Goal: Transaction & Acquisition: Book appointment/travel/reservation

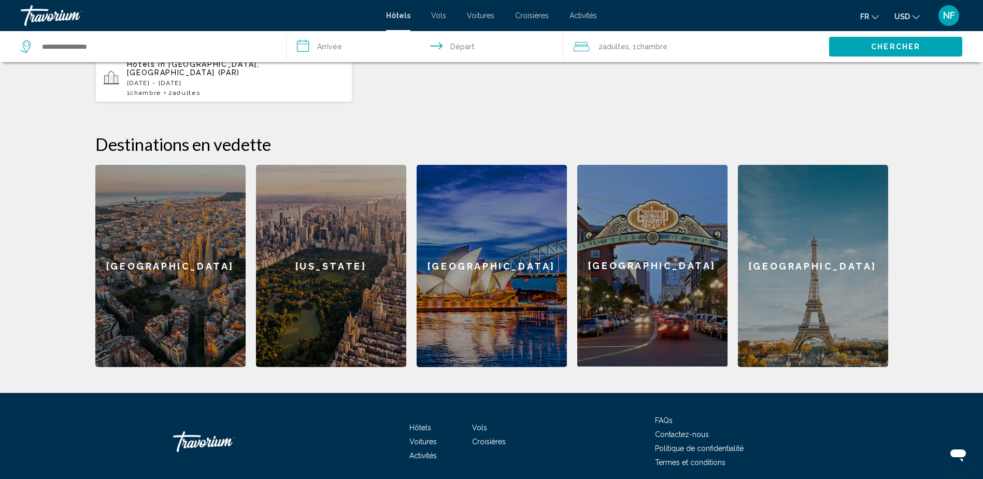
scroll to position [363, 0]
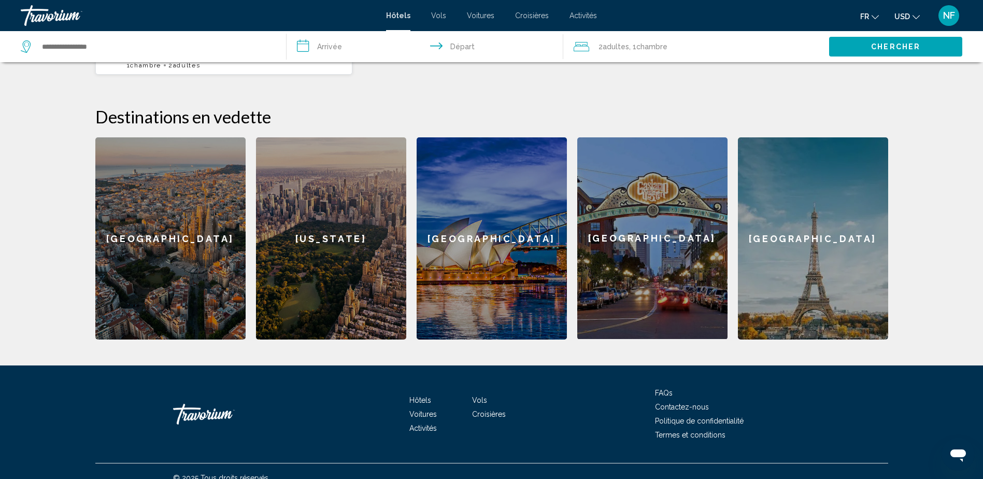
click at [830, 305] on div "[GEOGRAPHIC_DATA]" at bounding box center [813, 238] width 150 height 202
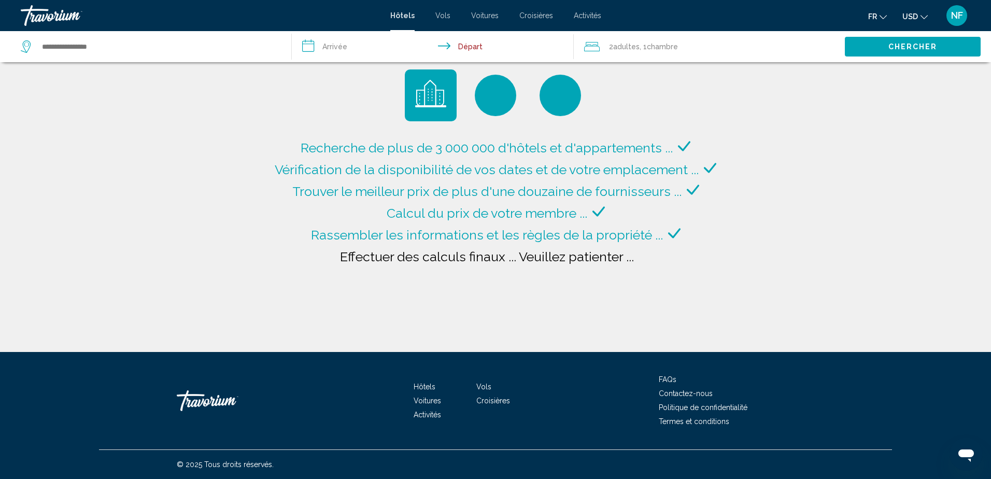
type input "**********"
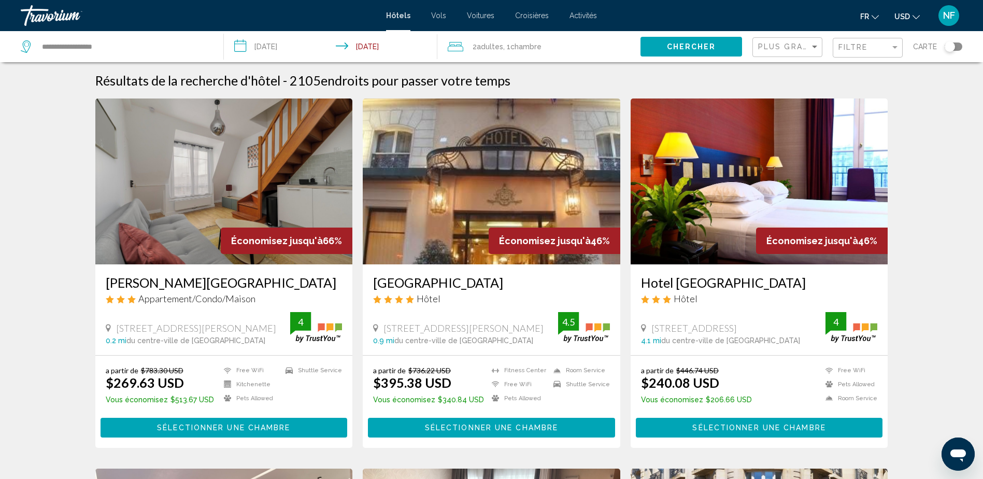
click at [270, 47] on input "**********" at bounding box center [333, 48] width 218 height 34
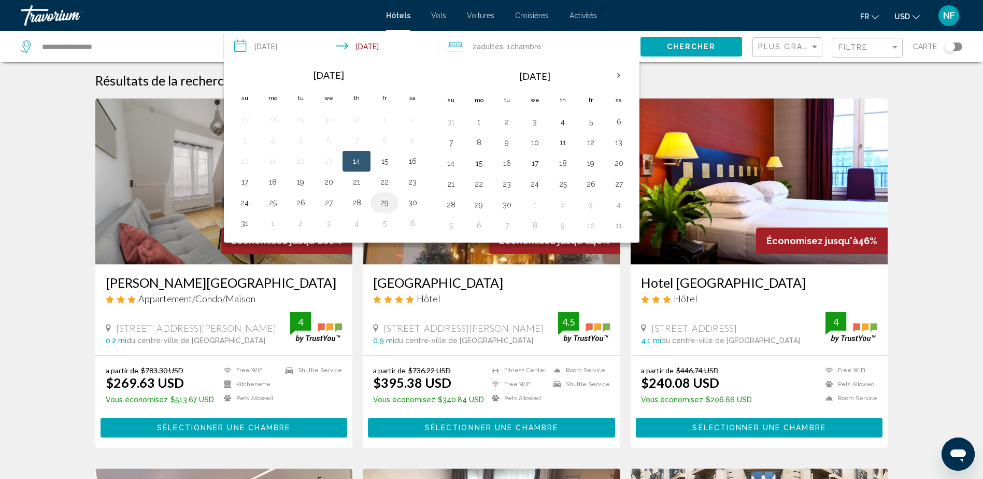
click at [385, 206] on button "29" at bounding box center [384, 202] width 17 height 15
click at [241, 227] on button "31" at bounding box center [244, 223] width 17 height 15
type input "**********"
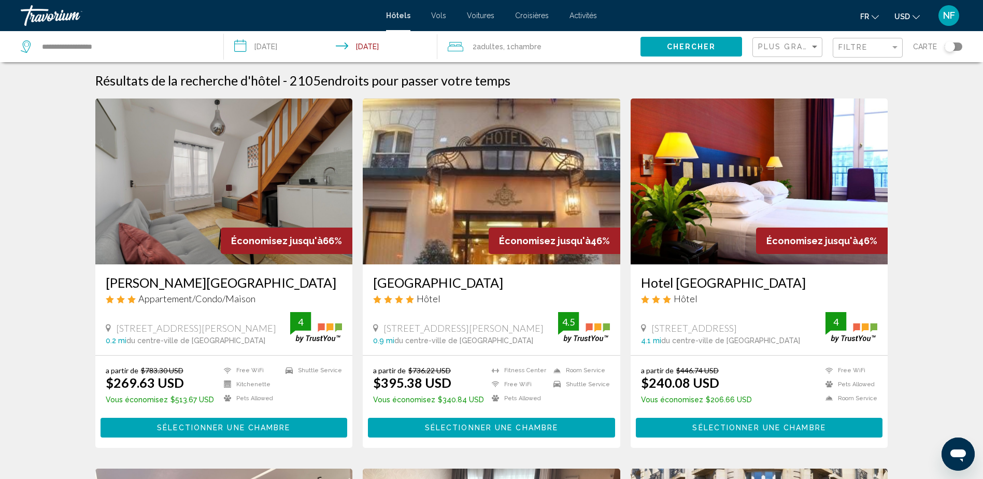
click at [520, 50] on span "Chambre" at bounding box center [525, 46] width 31 height 8
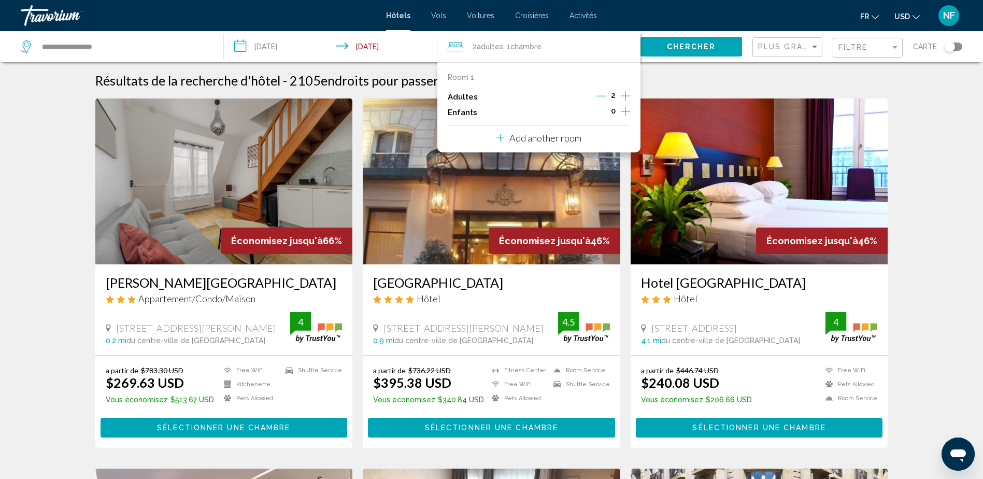
click at [623, 111] on icon "Increment children" at bounding box center [625, 111] width 9 height 12
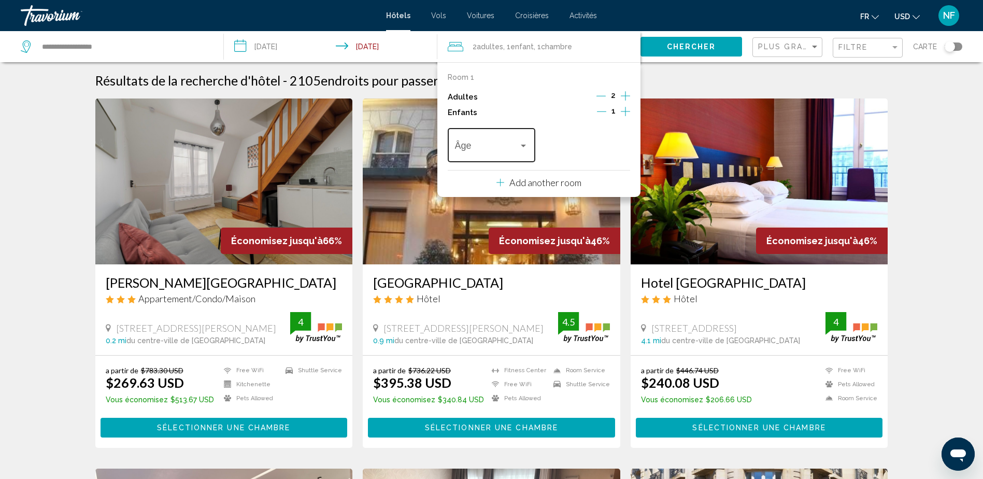
click at [521, 150] on div "Travelers: 2 adults, 1 child" at bounding box center [523, 145] width 9 height 8
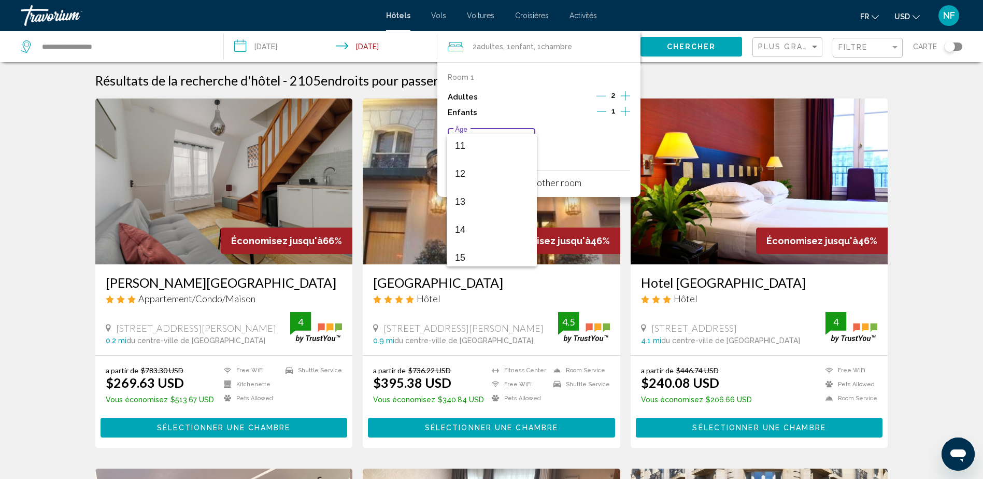
scroll to position [311, 0]
click at [482, 228] on span "14" at bounding box center [492, 229] width 74 height 28
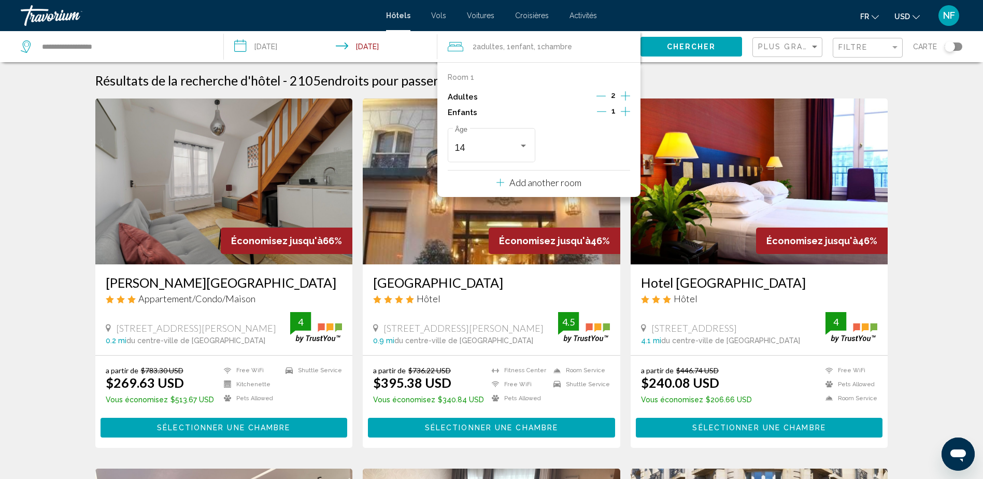
click at [683, 51] on button "Chercher" at bounding box center [691, 46] width 102 height 19
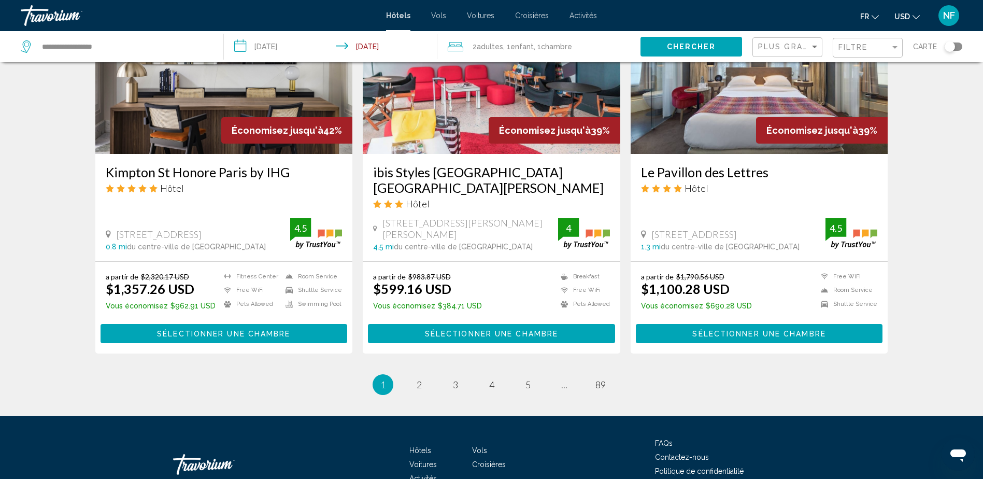
scroll to position [1280, 0]
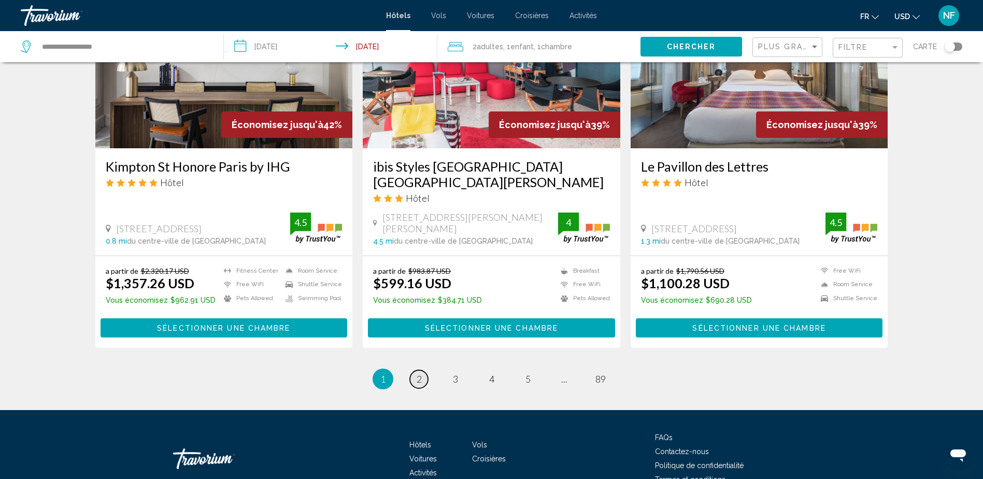
click at [415, 370] on link "page 2" at bounding box center [419, 379] width 18 height 18
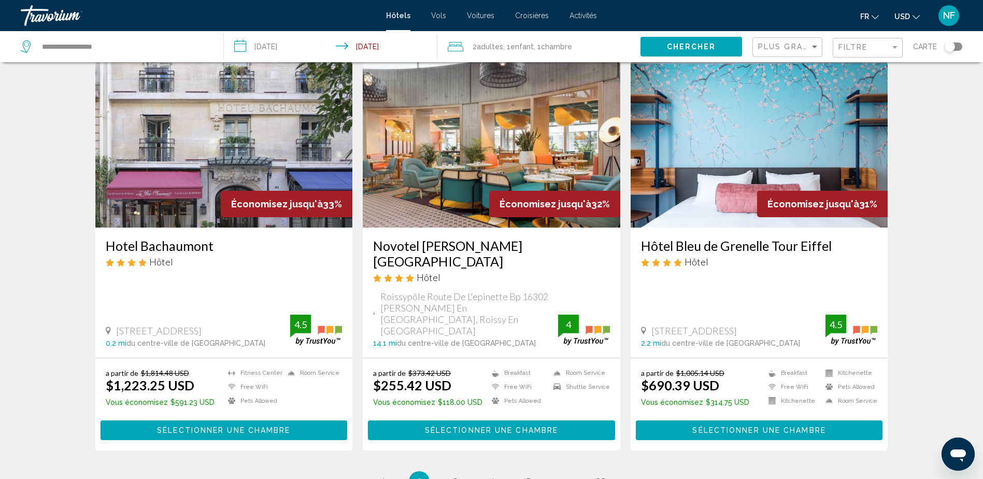
scroll to position [1244, 0]
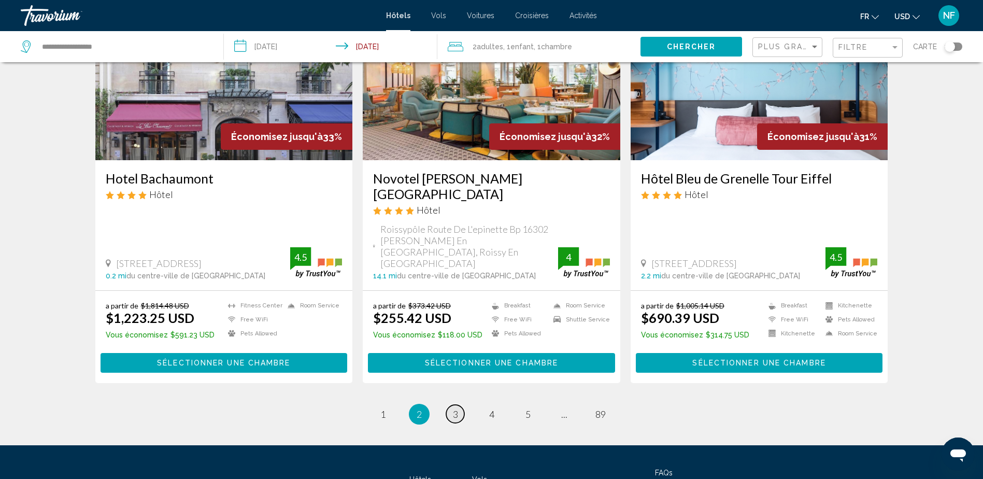
click at [453, 408] on span "3" at bounding box center [455, 413] width 5 height 11
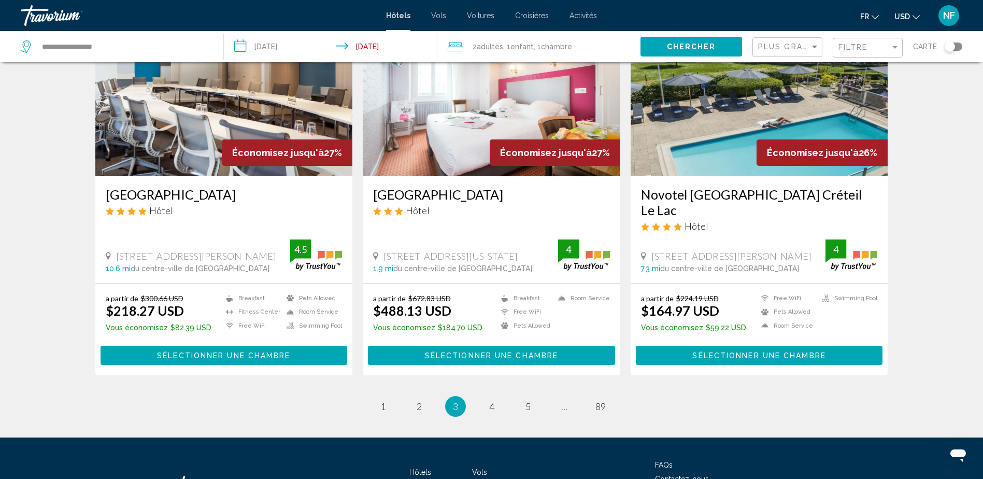
scroll to position [1267, 0]
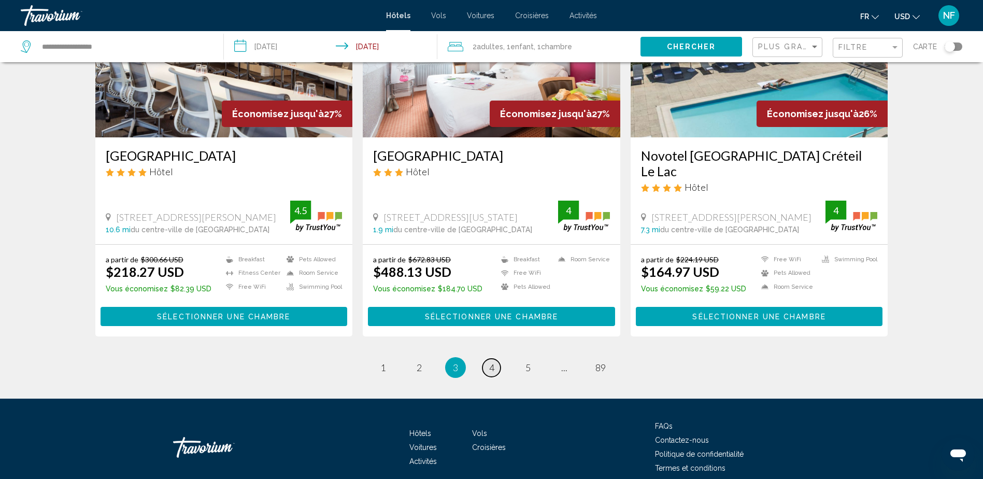
click at [492, 362] on span "4" at bounding box center [491, 367] width 5 height 11
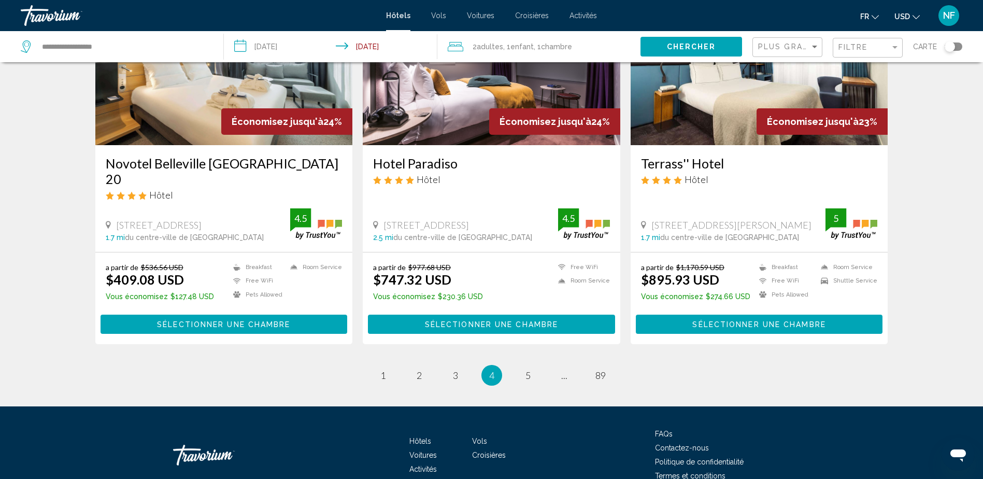
scroll to position [1298, 0]
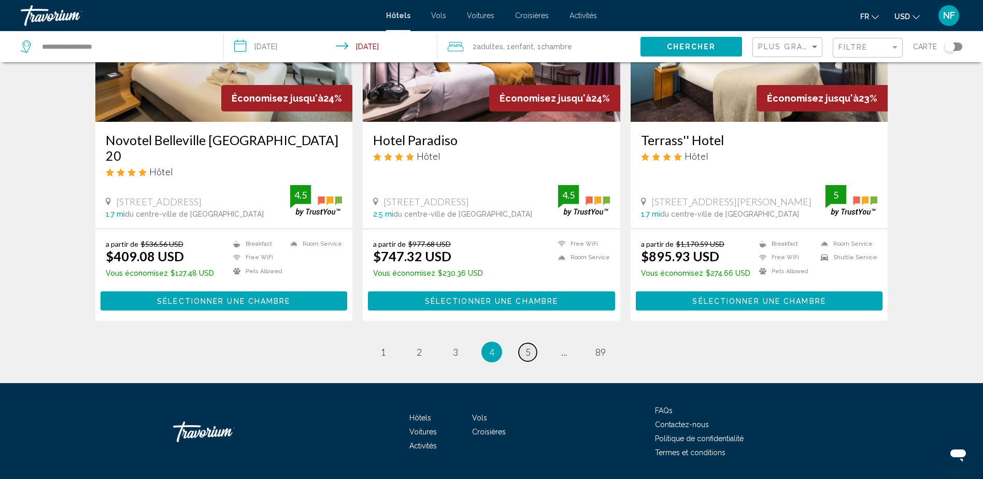
click at [524, 343] on link "page 5" at bounding box center [528, 352] width 18 height 18
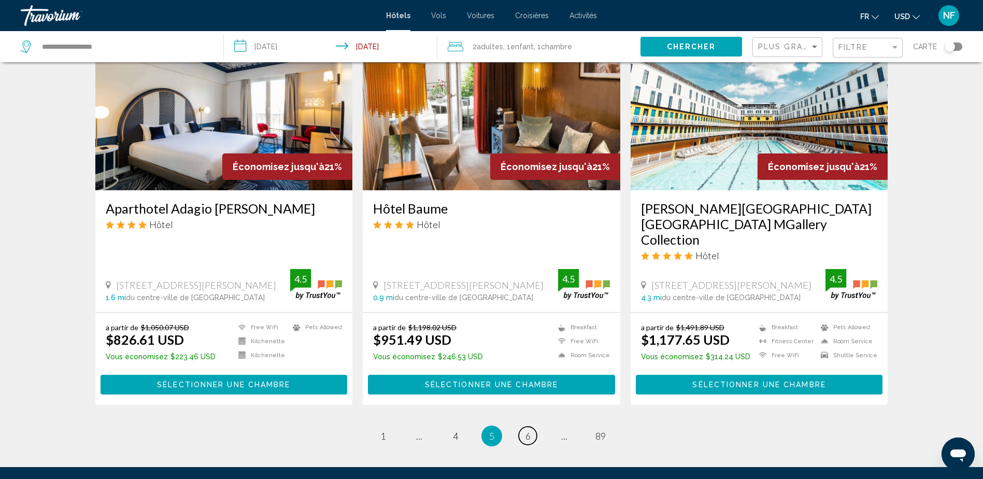
scroll to position [1244, 0]
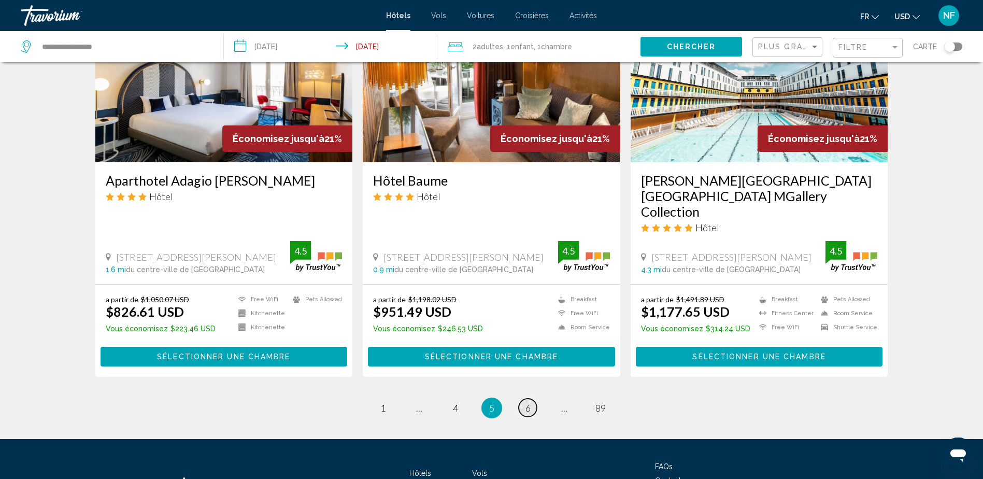
click at [525, 402] on span "6" at bounding box center [527, 407] width 5 height 11
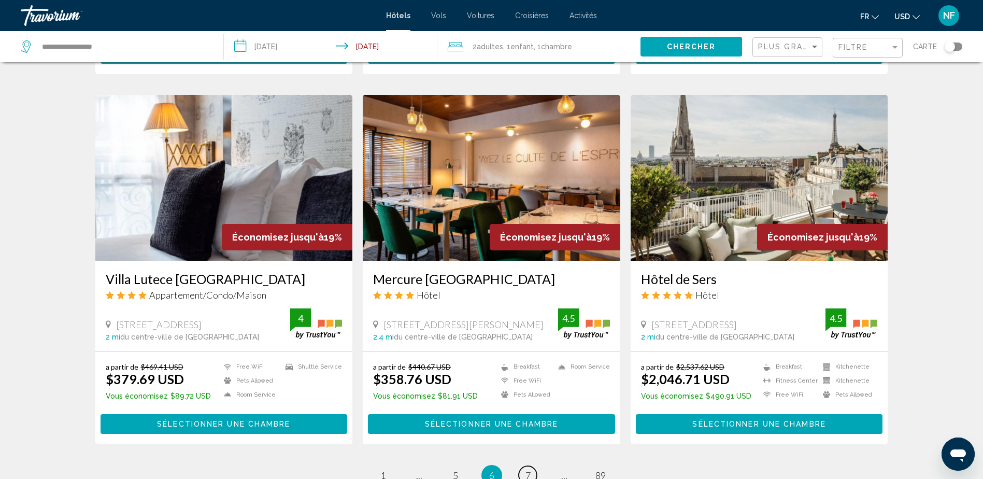
scroll to position [1244, 0]
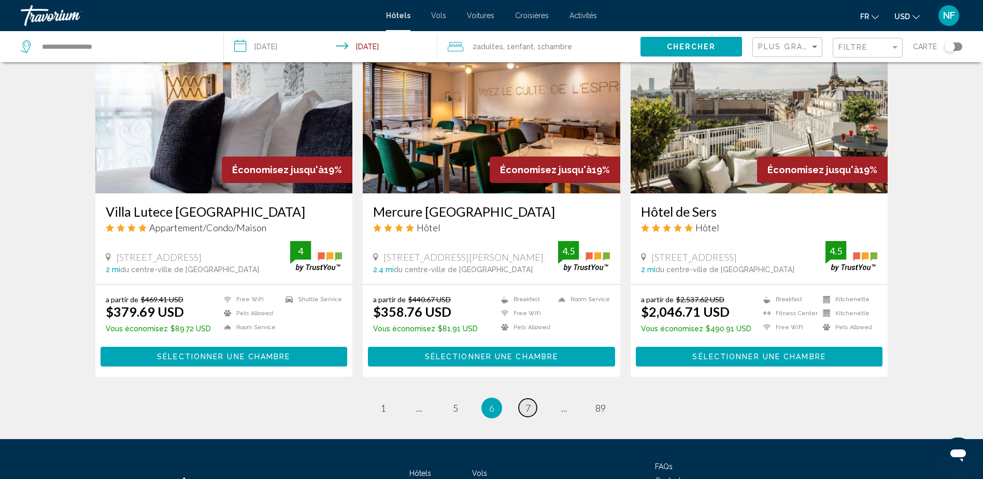
click at [529, 402] on span "7" at bounding box center [527, 407] width 5 height 11
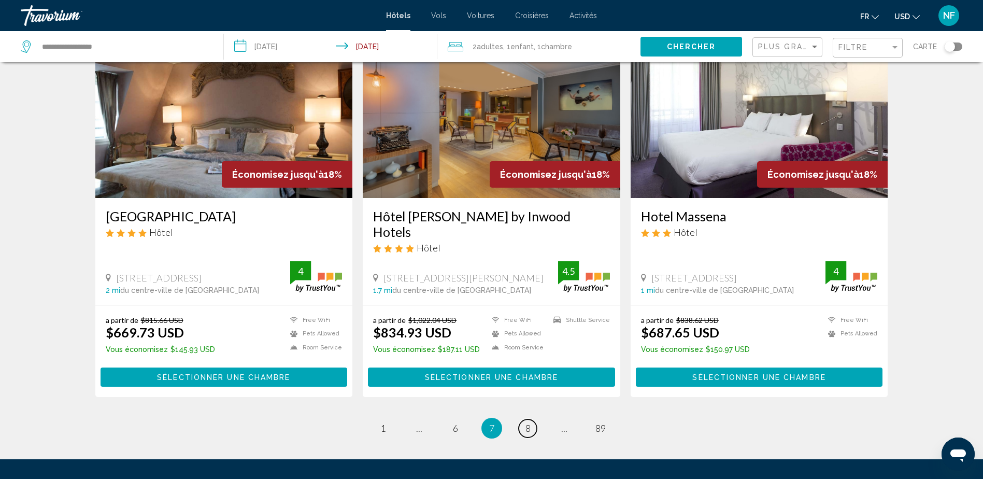
scroll to position [1192, 0]
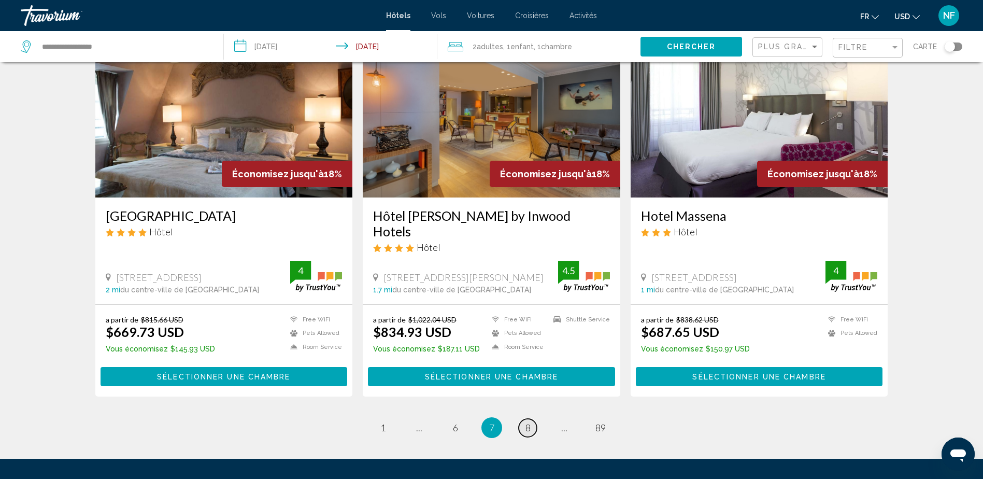
click at [526, 422] on span "8" at bounding box center [527, 427] width 5 height 11
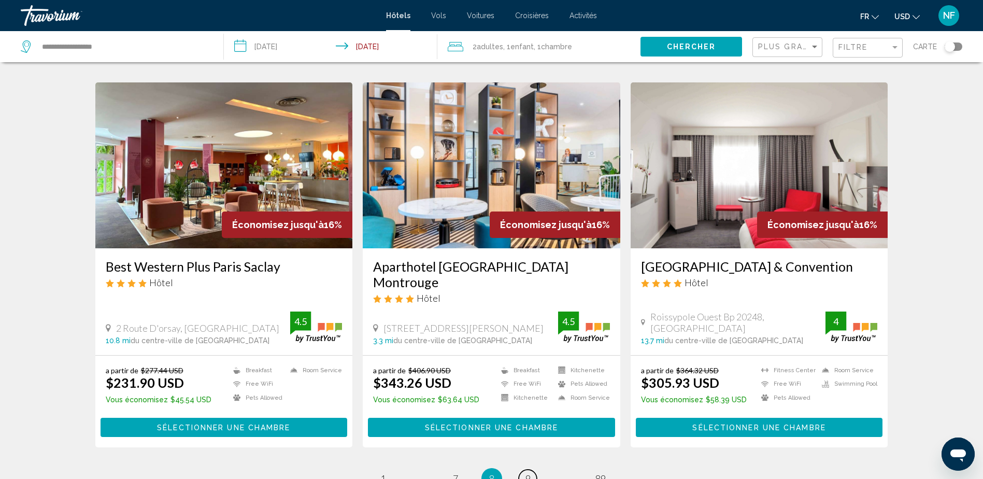
scroll to position [1192, 0]
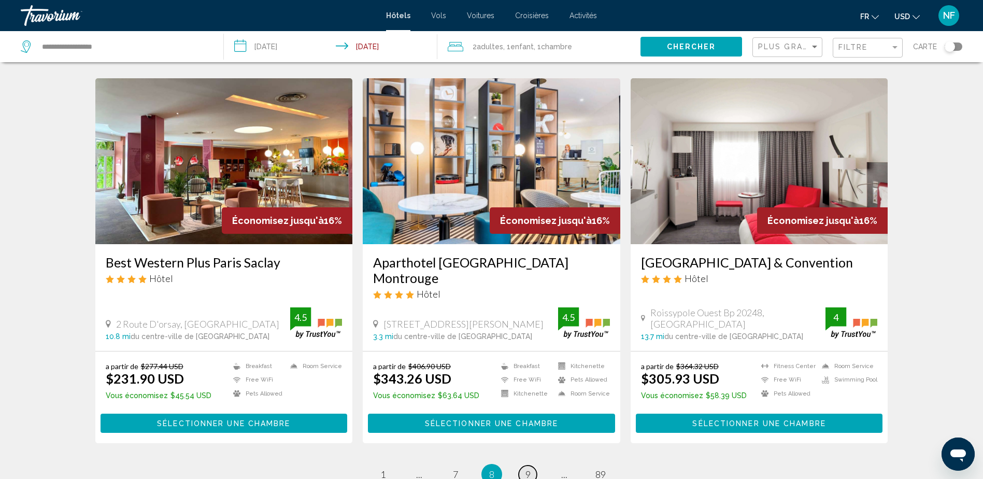
click at [533, 465] on link "page 9" at bounding box center [528, 474] width 18 height 18
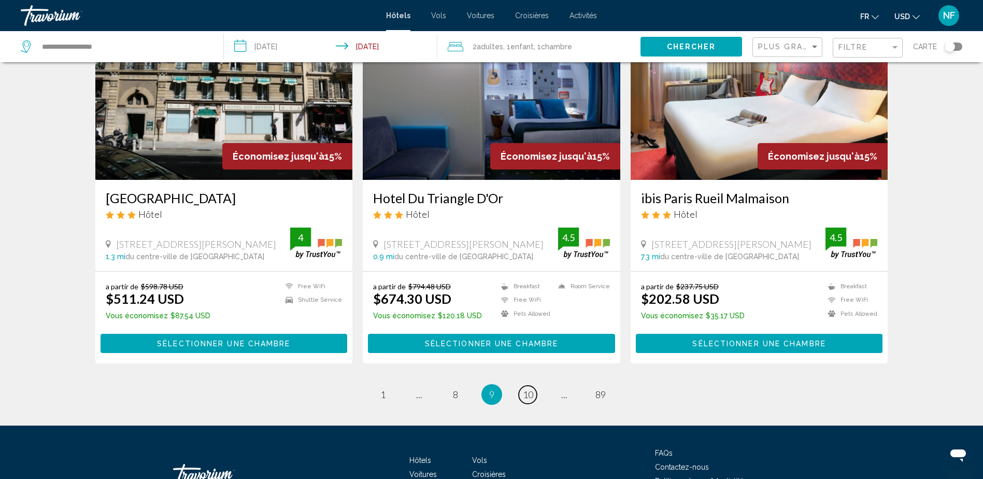
scroll to position [1244, 0]
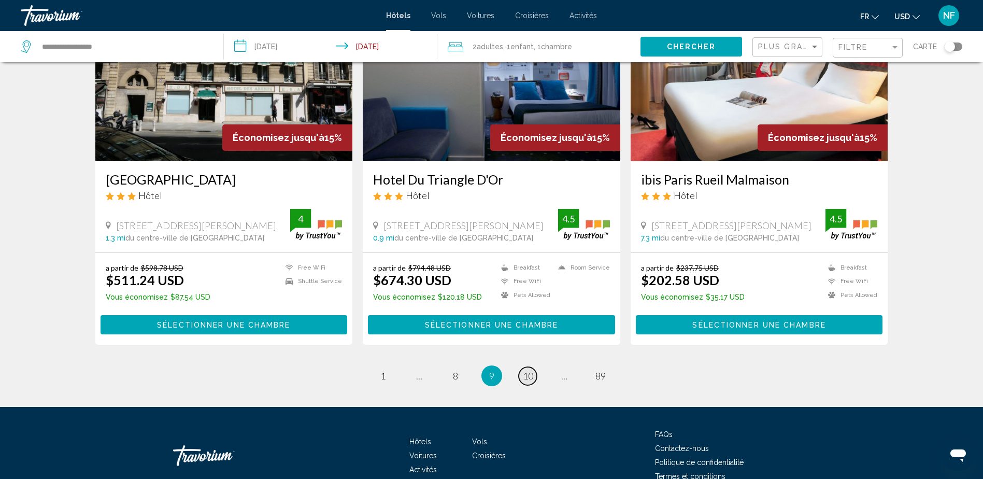
click at [529, 370] on span "10" at bounding box center [528, 375] width 10 height 11
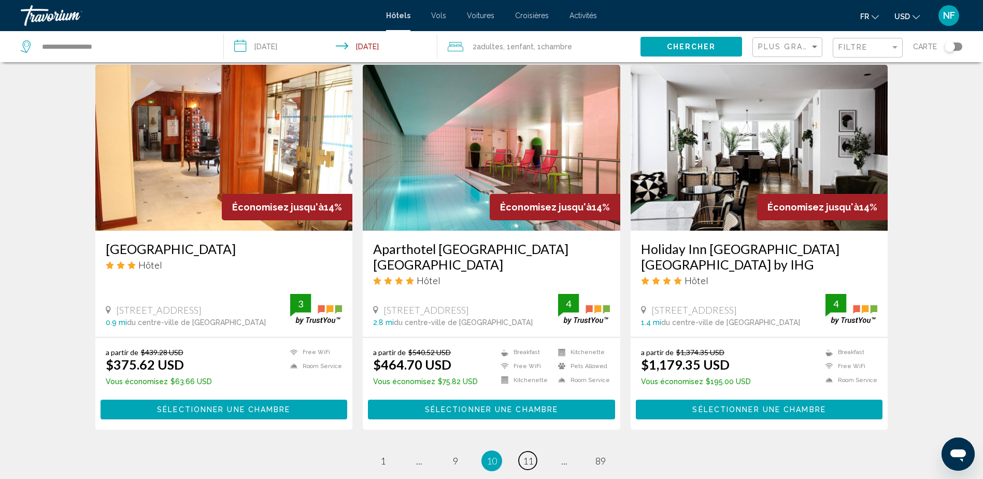
scroll to position [1244, 0]
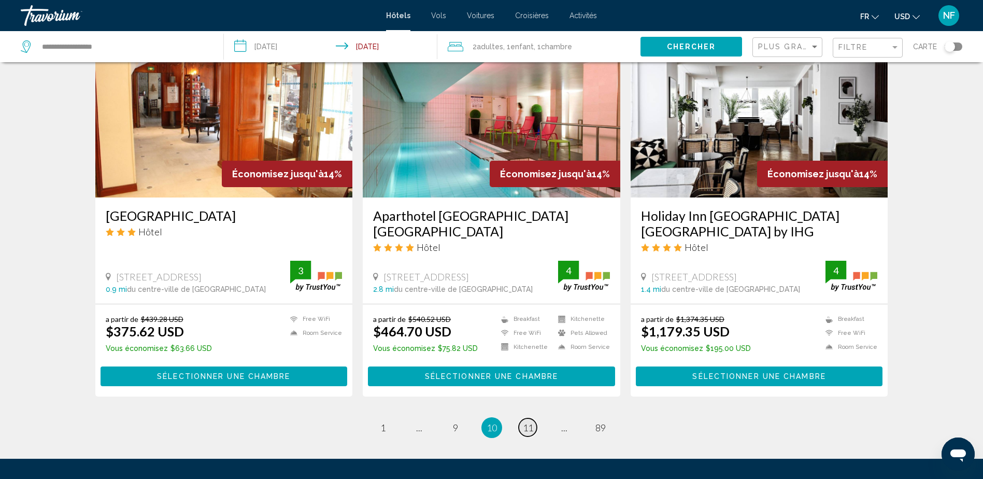
click at [525, 422] on span "11" at bounding box center [528, 427] width 10 height 11
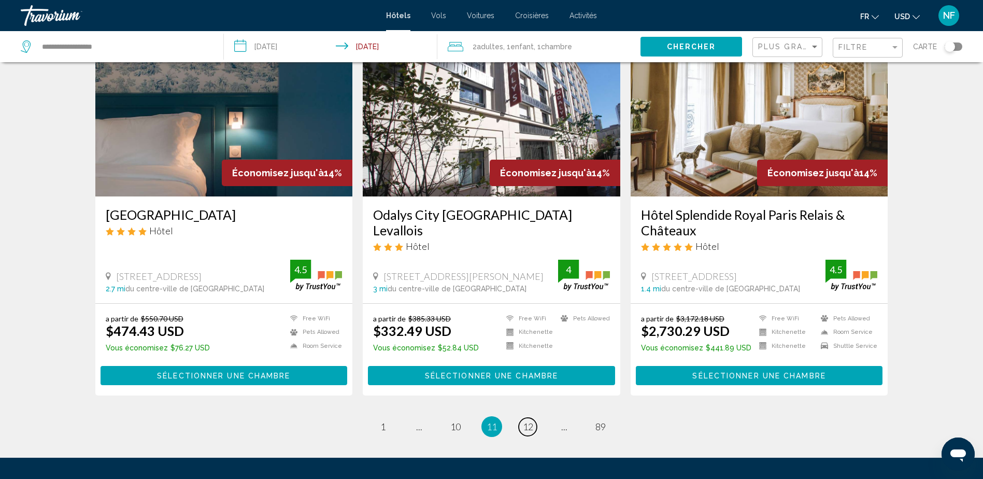
scroll to position [1244, 0]
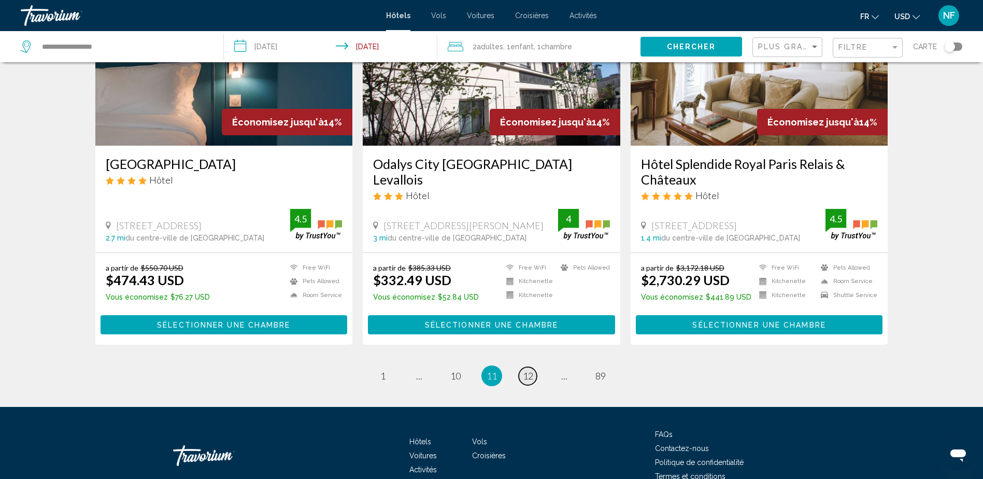
click at [533, 370] on span "12" at bounding box center [528, 375] width 10 height 11
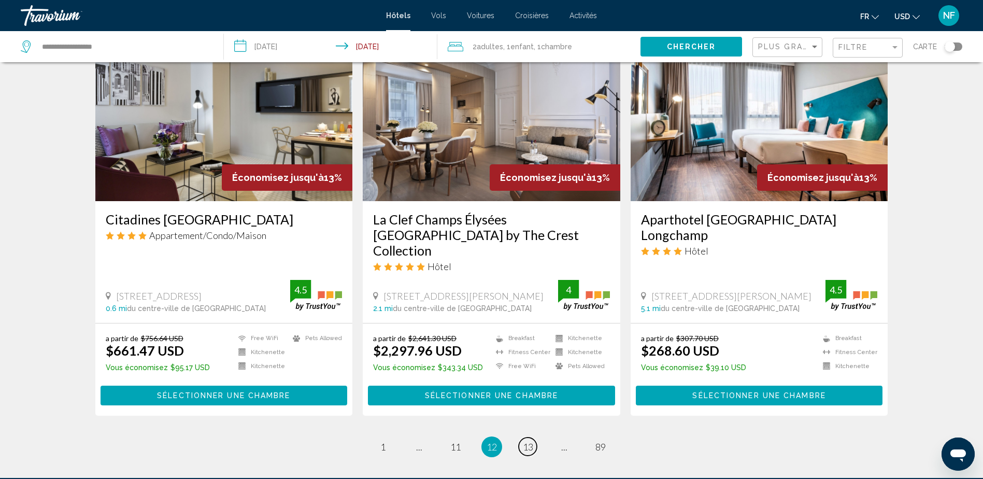
scroll to position [1192, 0]
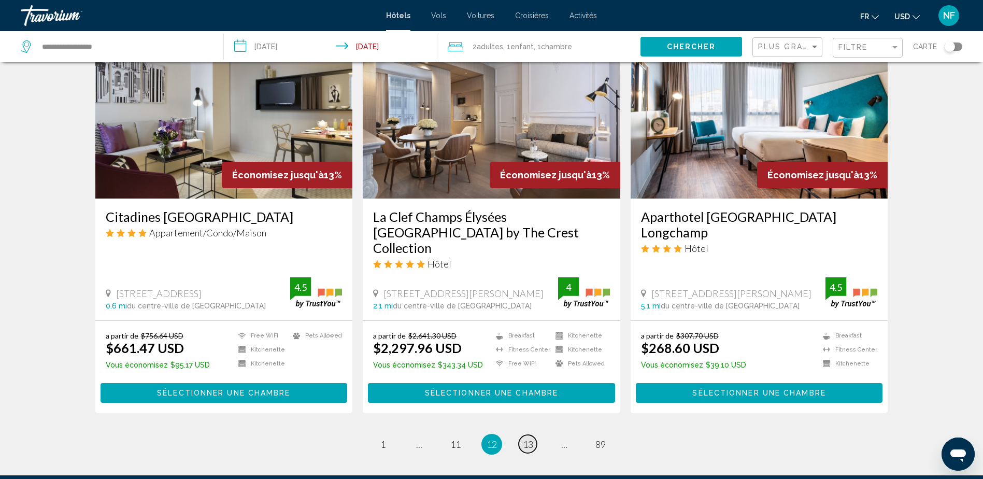
click at [527, 438] on span "13" at bounding box center [528, 443] width 10 height 11
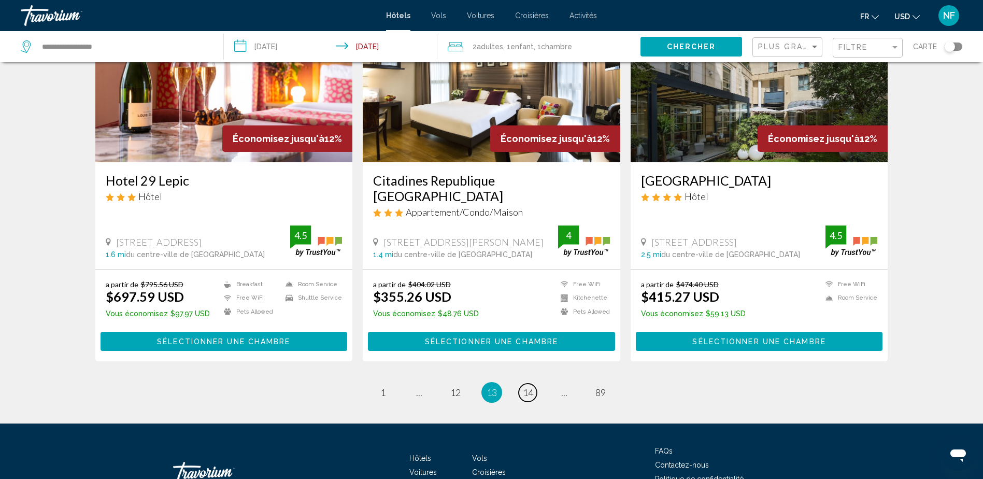
scroll to position [1244, 0]
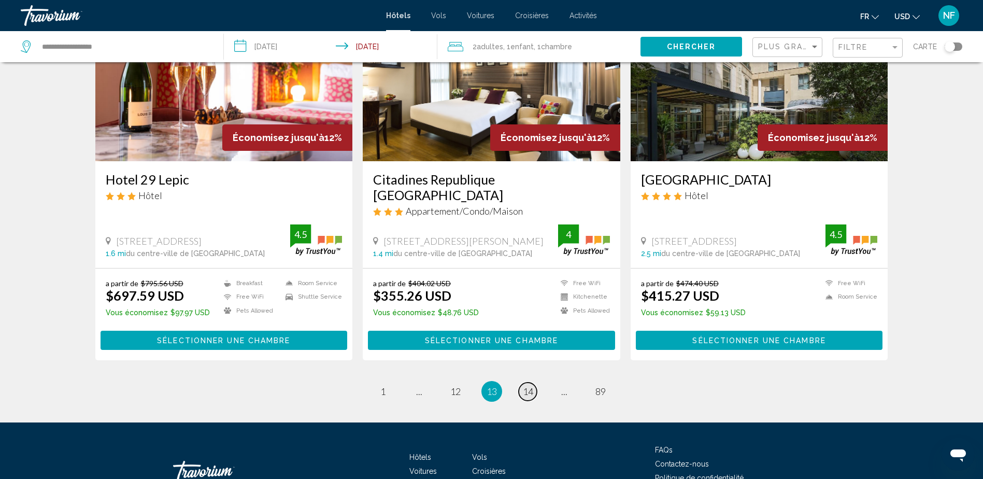
click at [530, 385] on span "14" at bounding box center [528, 390] width 10 height 11
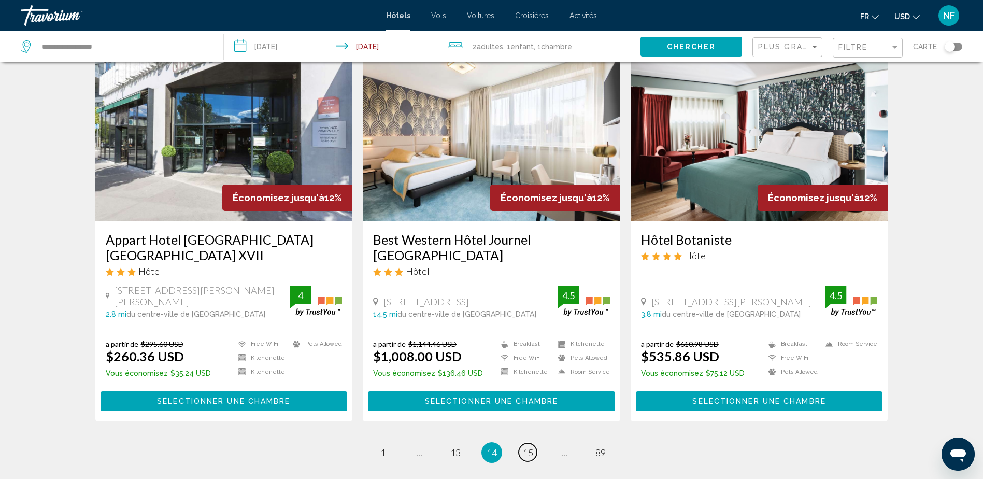
scroll to position [1244, 0]
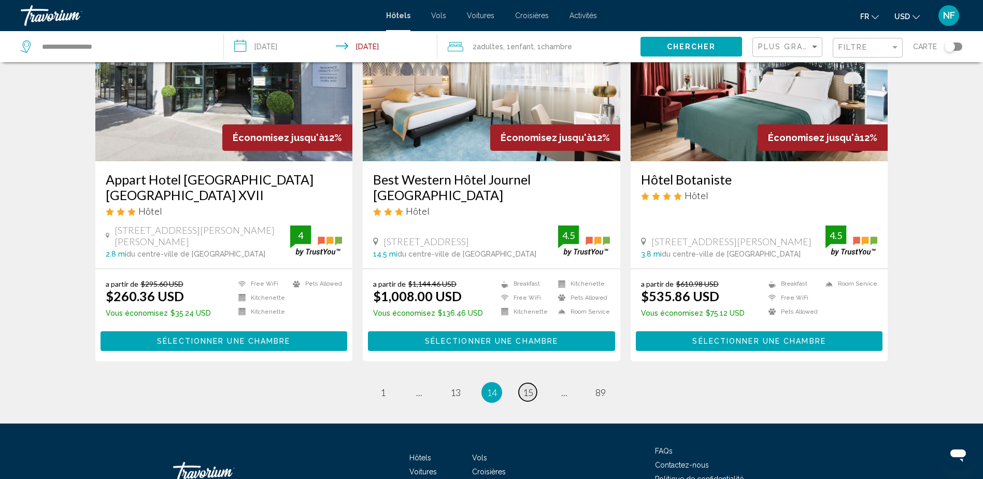
click at [526, 387] on span "15" at bounding box center [528, 392] width 10 height 11
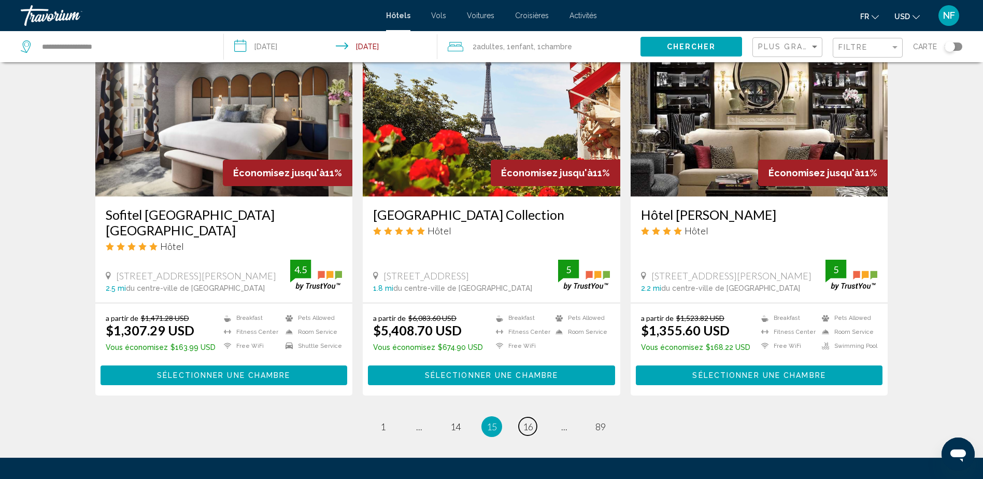
scroll to position [1244, 0]
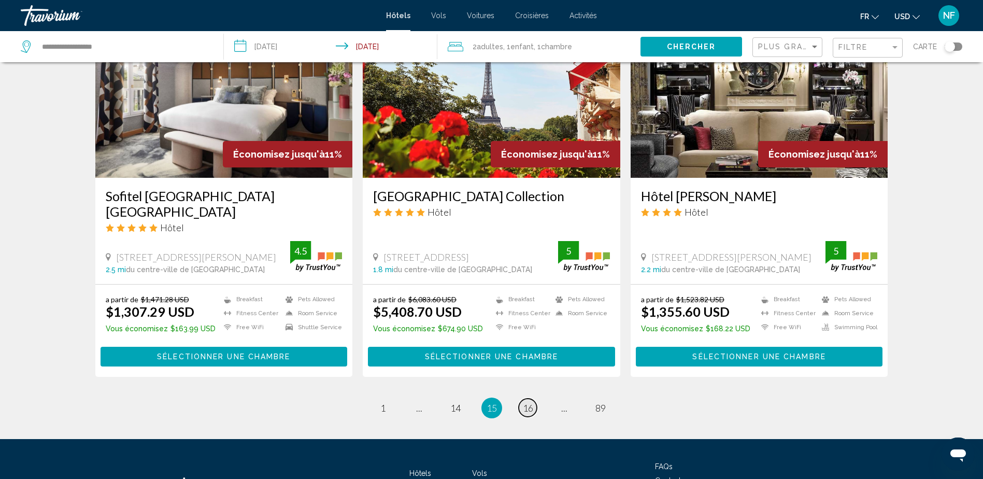
click at [523, 402] on span "16" at bounding box center [528, 407] width 10 height 11
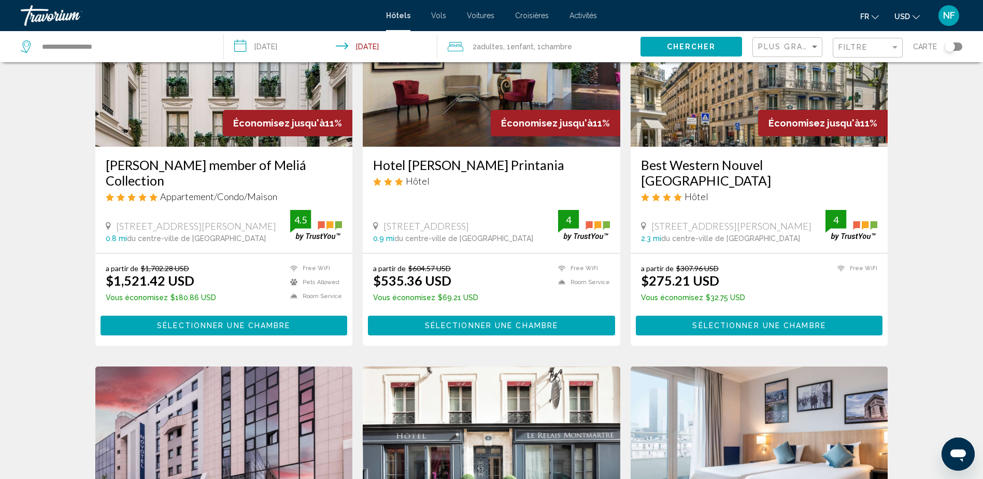
scroll to position [207, 0]
